Goal: Check status: Check status

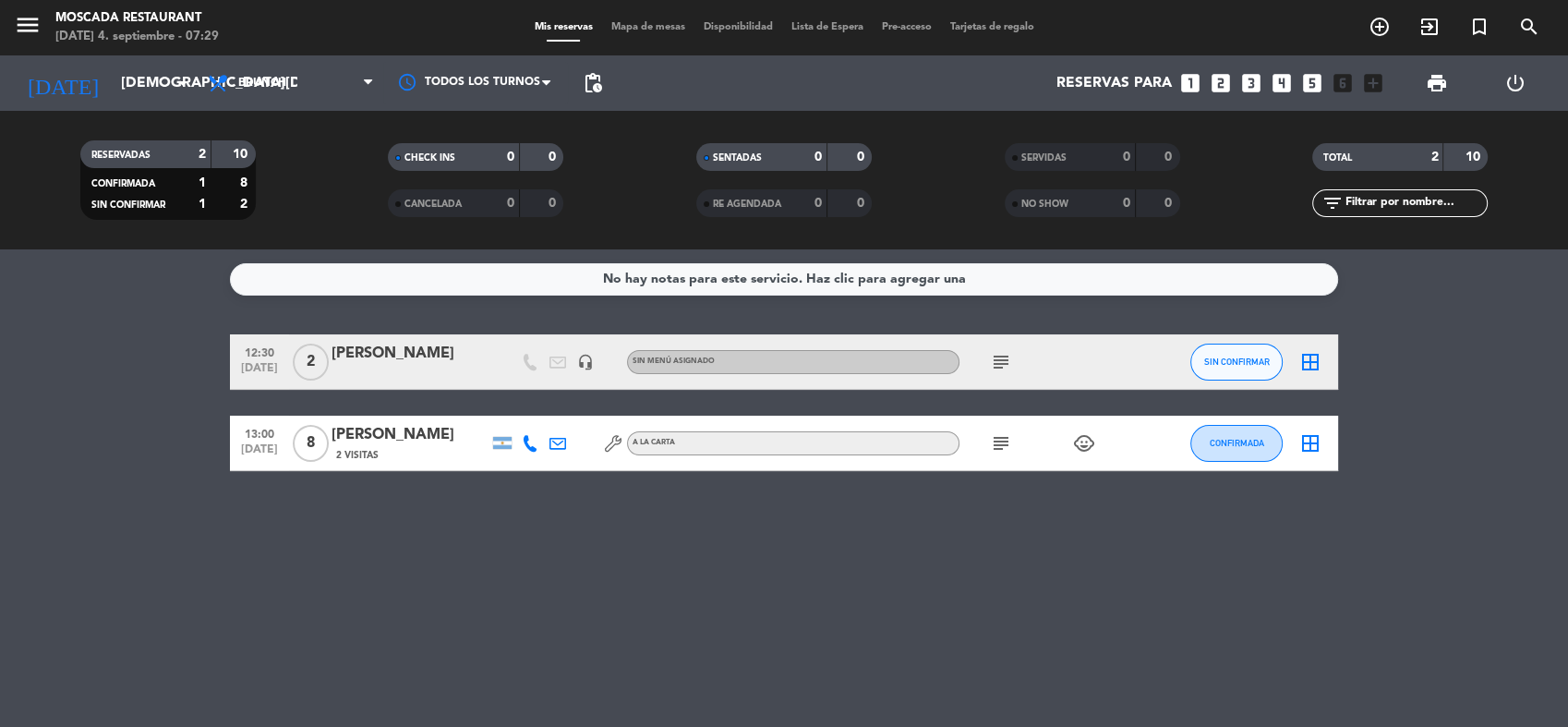
click at [1007, 442] on icon "subject" at bounding box center [1001, 443] width 23 height 23
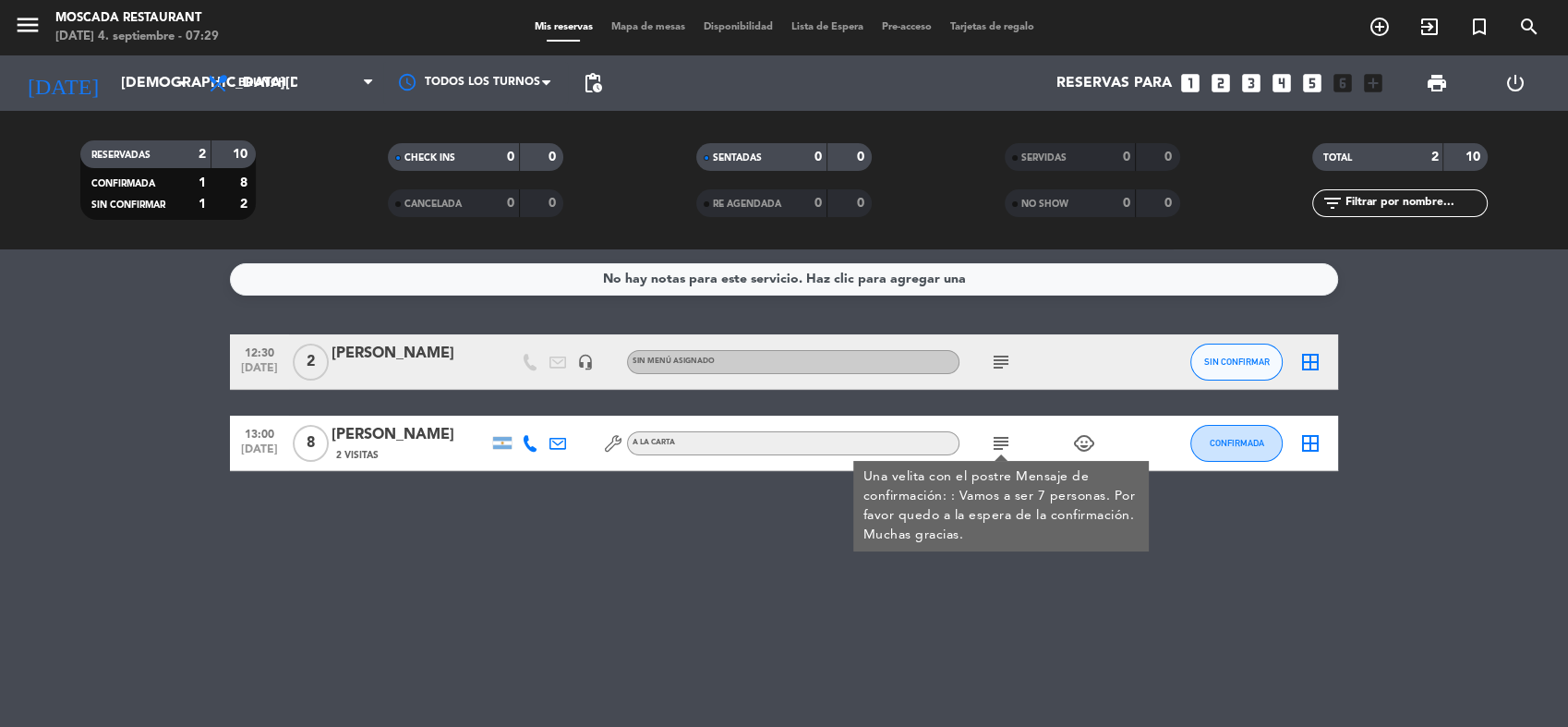
drag, startPoint x: 1005, startPoint y: 439, endPoint x: 997, endPoint y: 364, distance: 75.4
click at [997, 364] on icon "subject" at bounding box center [1001, 362] width 23 height 23
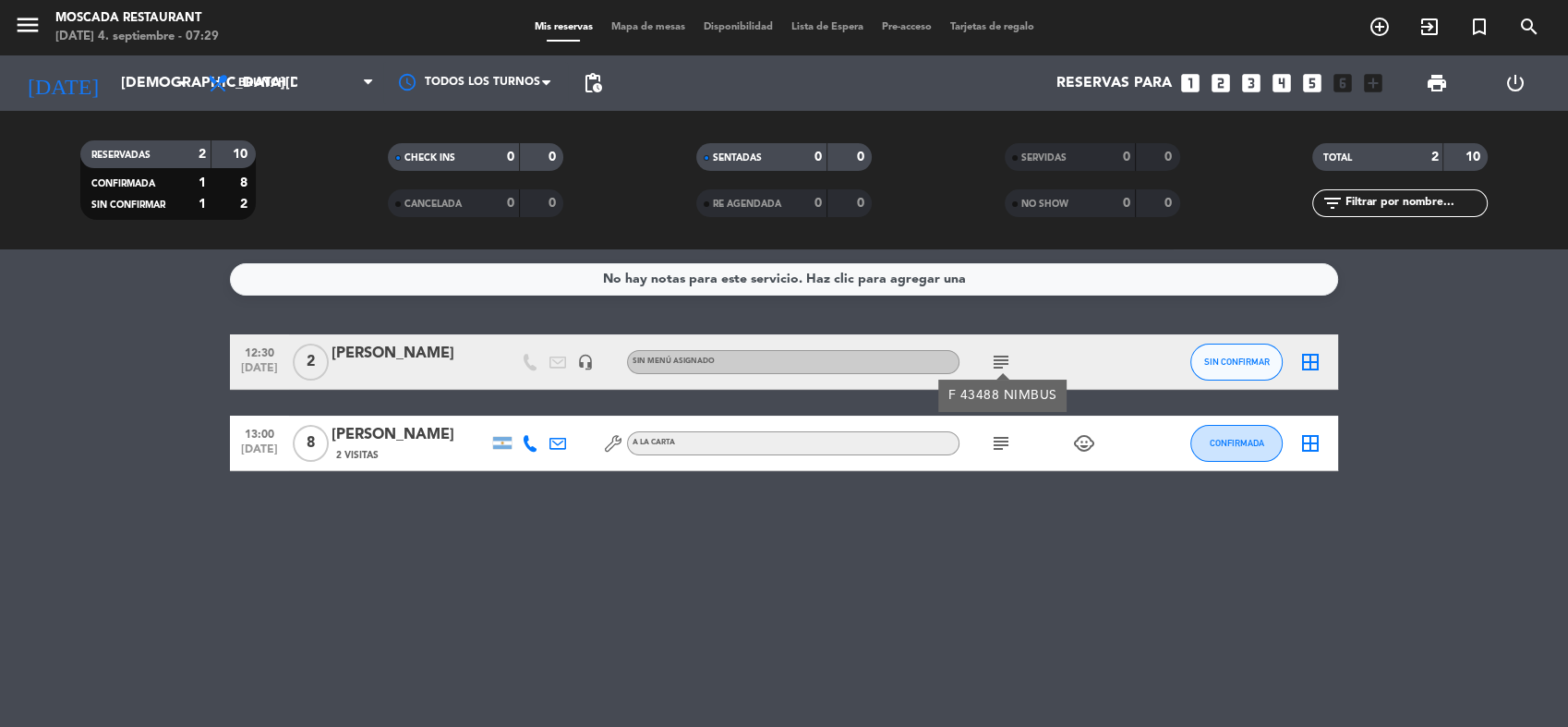
click at [1018, 446] on div "subject child_care" at bounding box center [1042, 443] width 166 height 55
click at [998, 440] on icon "subject" at bounding box center [1001, 443] width 23 height 23
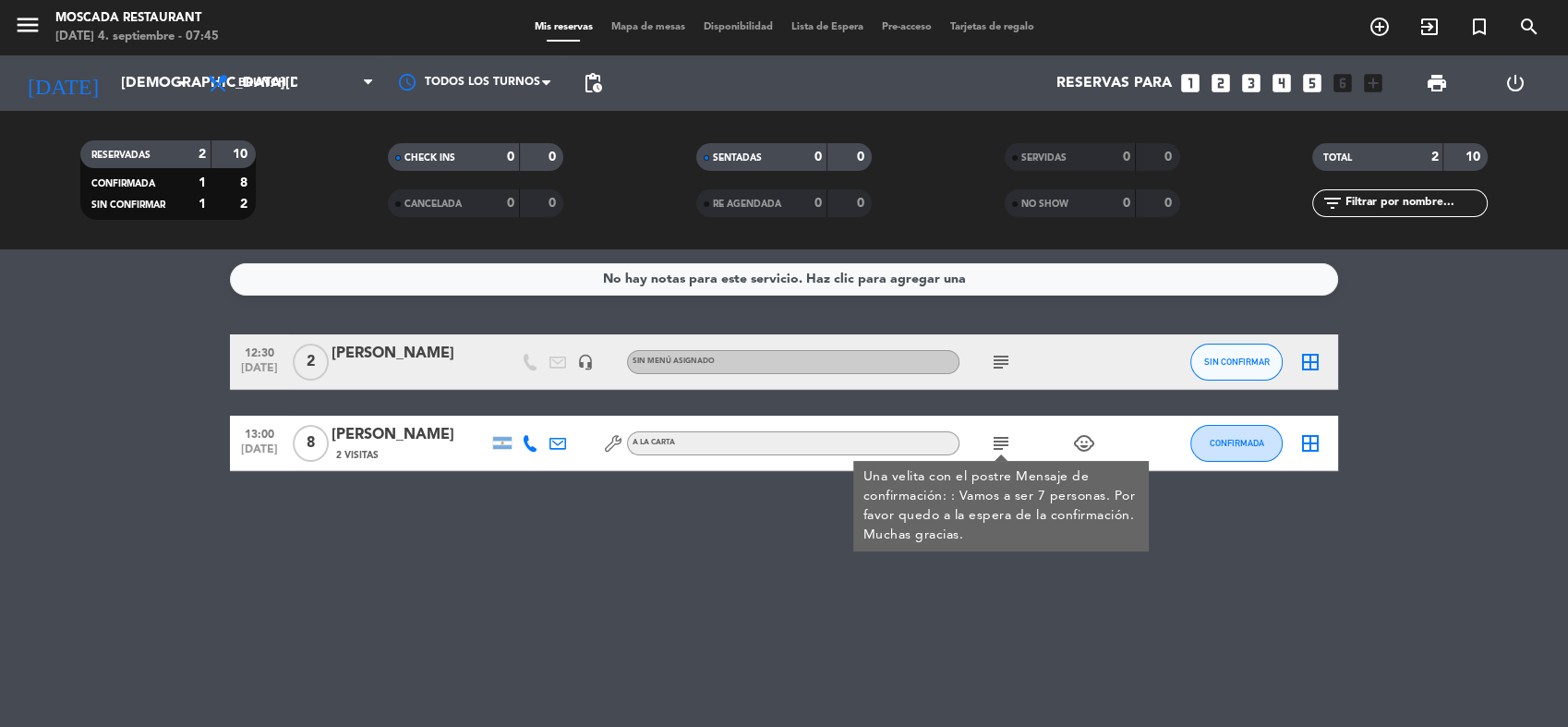
click at [1078, 444] on icon "child_care" at bounding box center [1084, 443] width 23 height 23
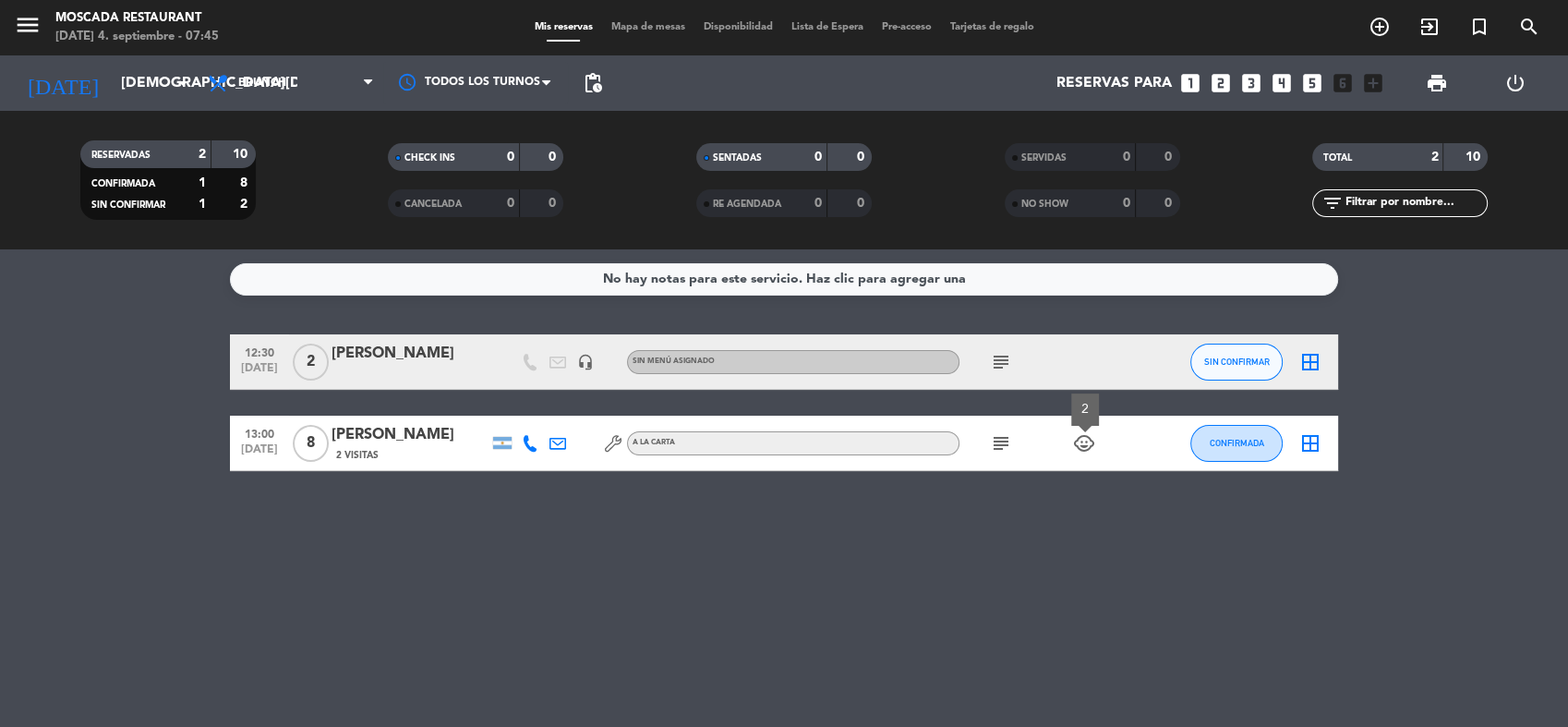
click at [999, 368] on icon "subject" at bounding box center [1001, 362] width 23 height 23
click at [1080, 440] on icon "child_care" at bounding box center [1084, 443] width 23 height 23
click at [1005, 444] on icon "subject" at bounding box center [1001, 443] width 23 height 23
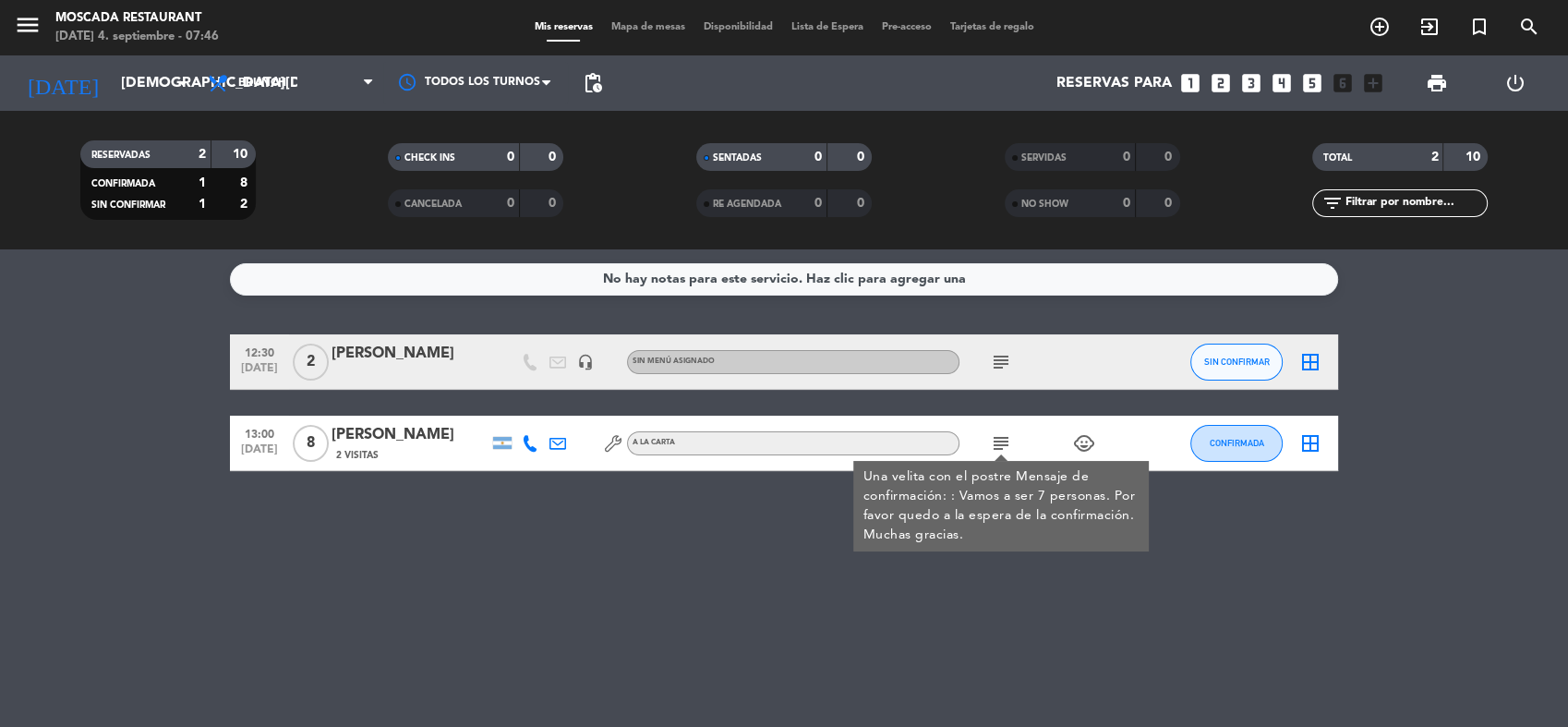
click at [941, 668] on div "No hay notas para este servicio. Haz clic para agregar una 12:30 [DATE] 2 [PERS…" at bounding box center [784, 488] width 1568 height 478
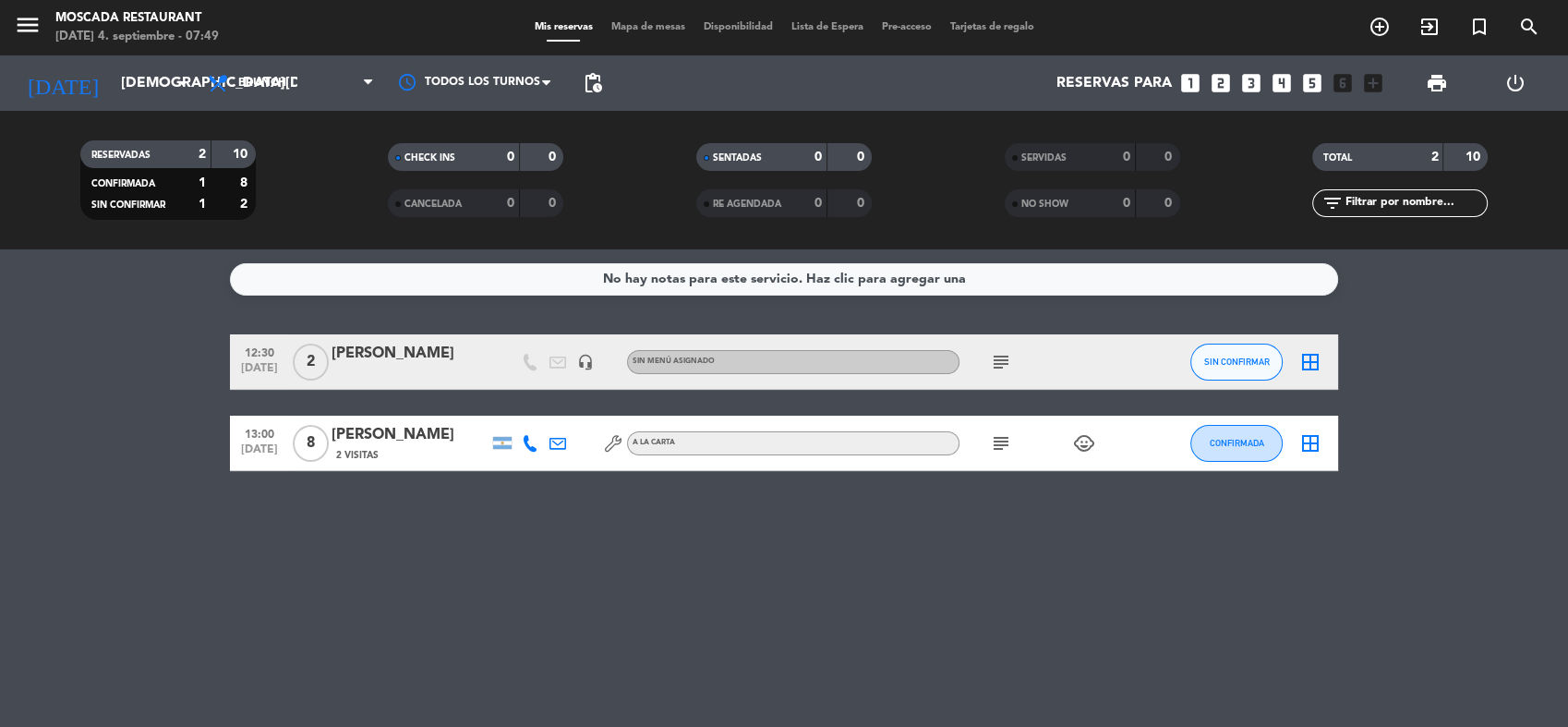
click at [1511, 541] on div "No hay notas para este servicio. Haz clic para agregar una 12:30 [DATE] 2 [PERS…" at bounding box center [784, 488] width 1568 height 478
click at [1398, 541] on div "No hay notas para este servicio. Haz clic para agregar una 12:30 [DATE] 2 [PERS…" at bounding box center [784, 488] width 1568 height 478
